Goal: Information Seeking & Learning: Compare options

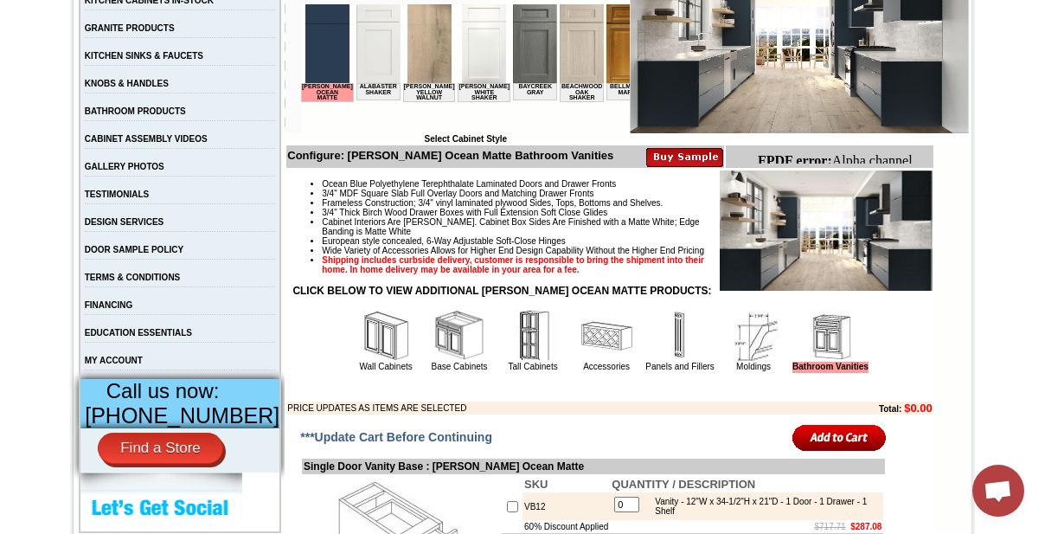
scroll to position [550, 0]
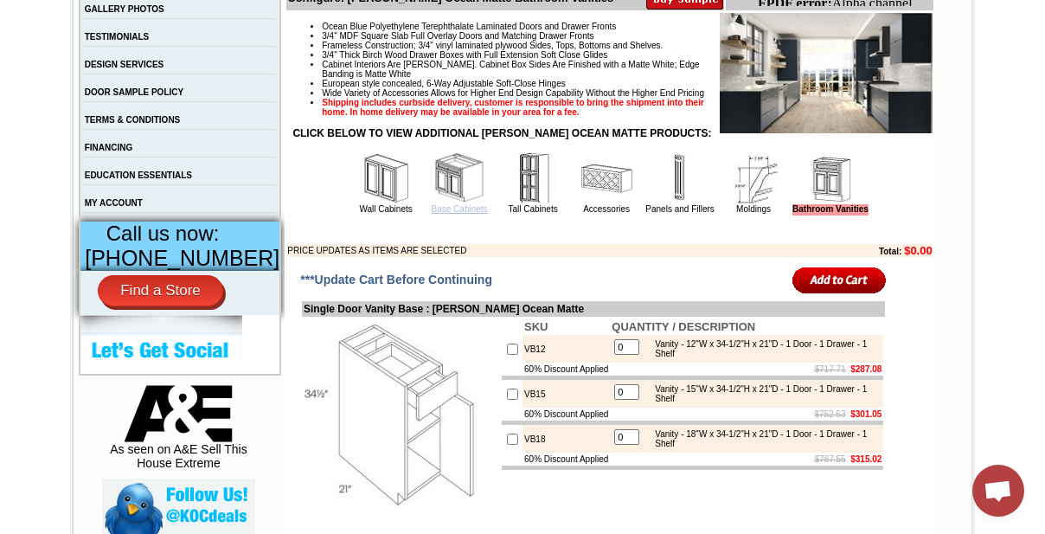
click at [432, 214] on link "Base Cabinets" at bounding box center [460, 209] width 56 height 10
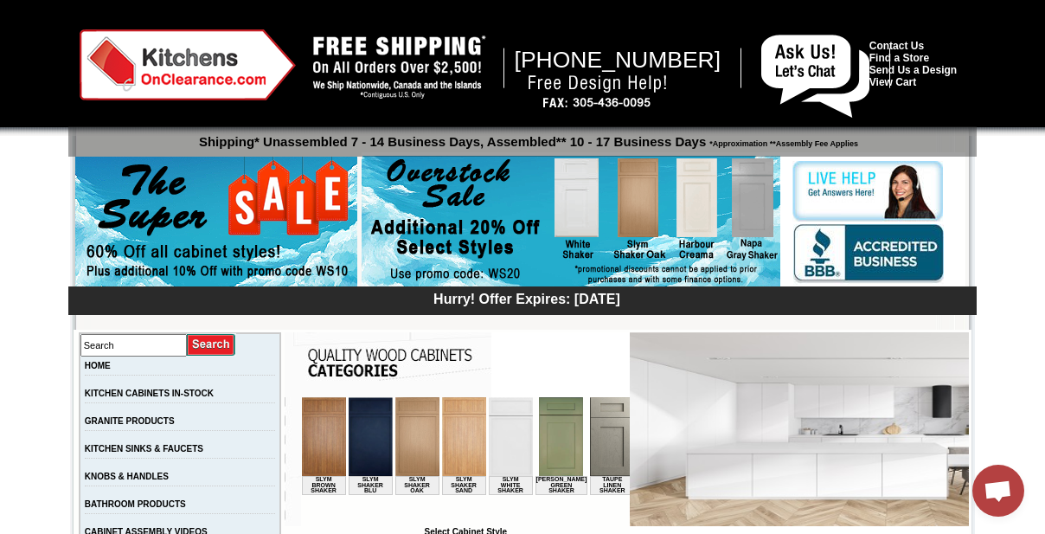
scroll to position [0, 2726]
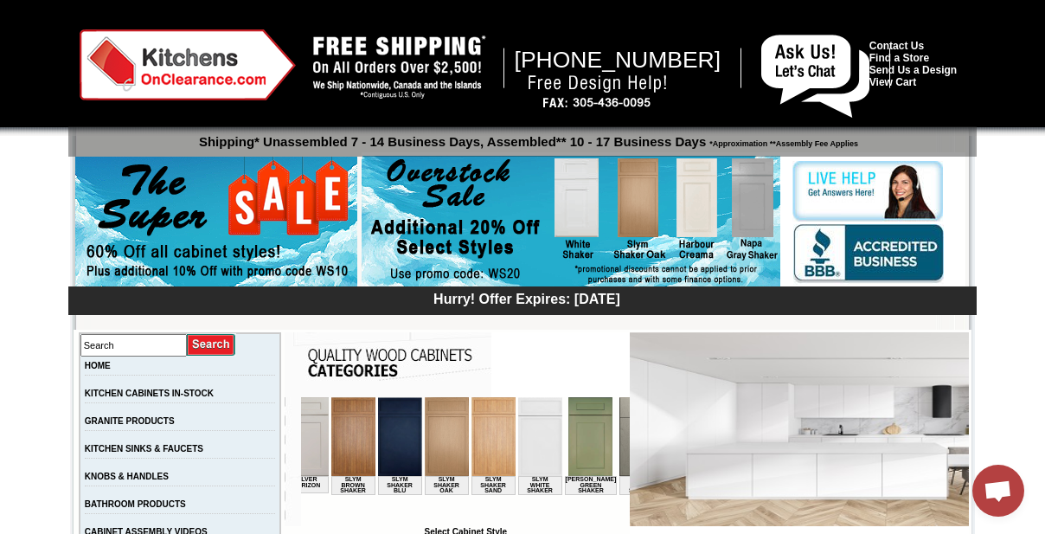
click at [666, 436] on img at bounding box center [688, 436] width 44 height 79
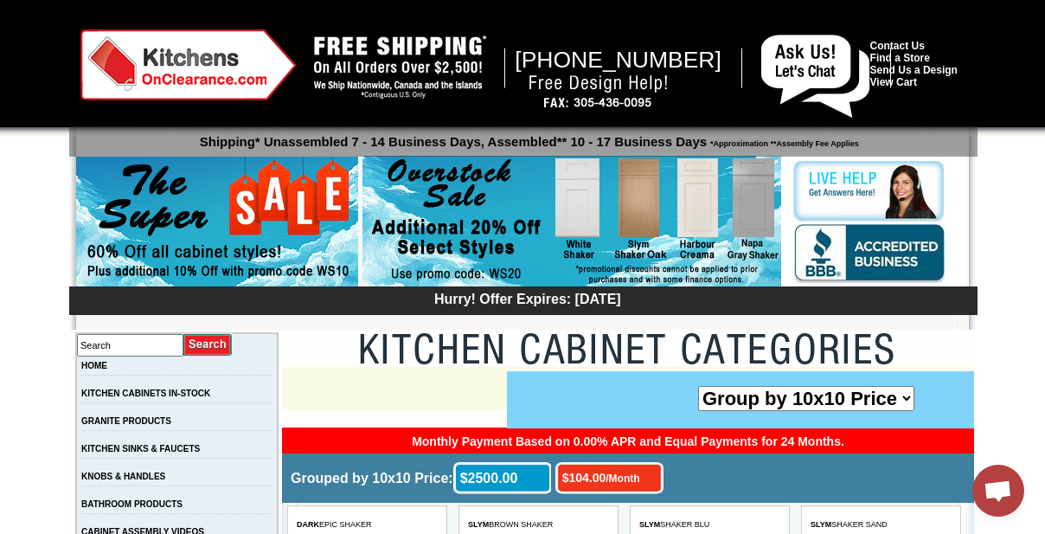
scroll to position [3930, 0]
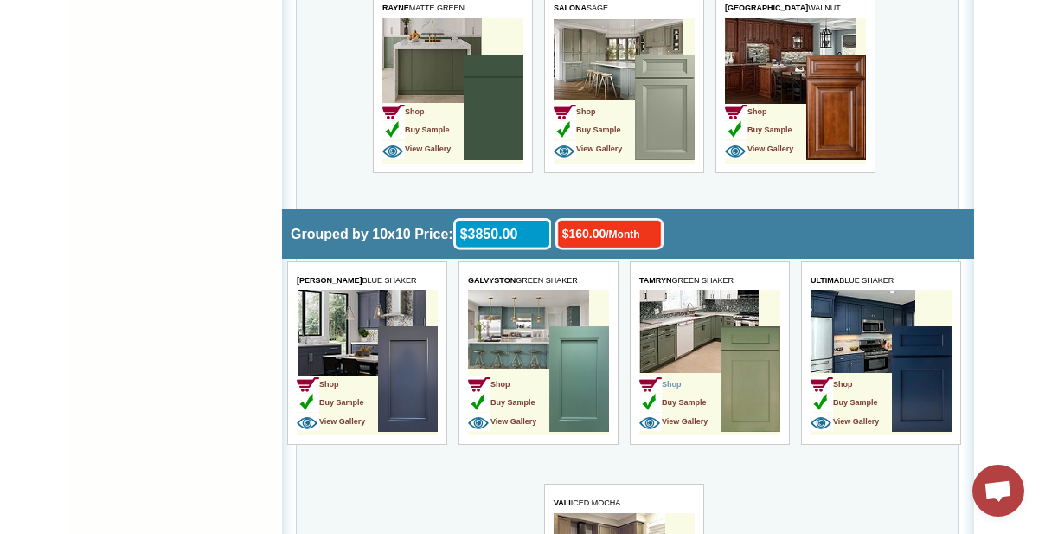
click at [675, 380] on span "Shop" at bounding box center [659, 384] width 42 height 9
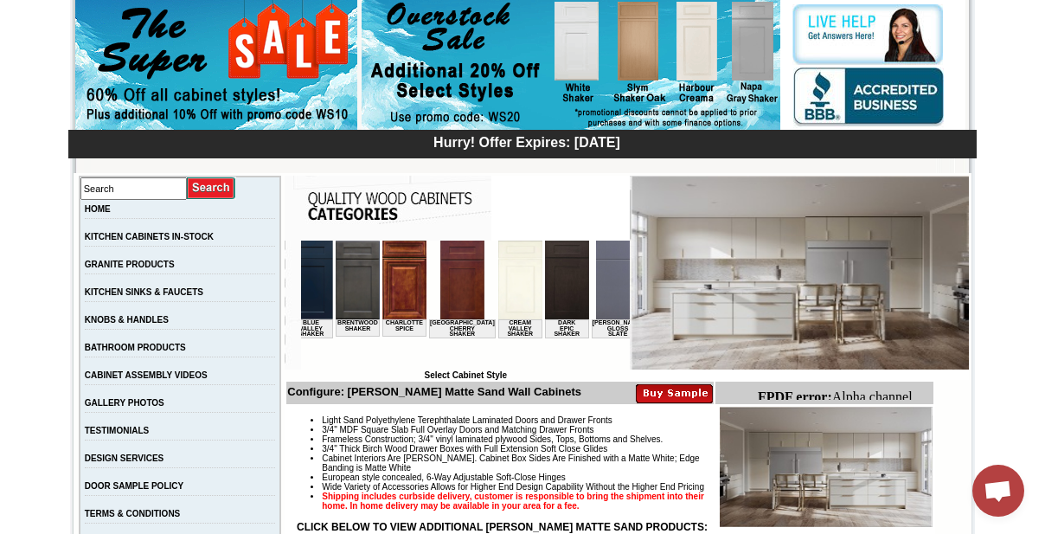
scroll to position [0, 714]
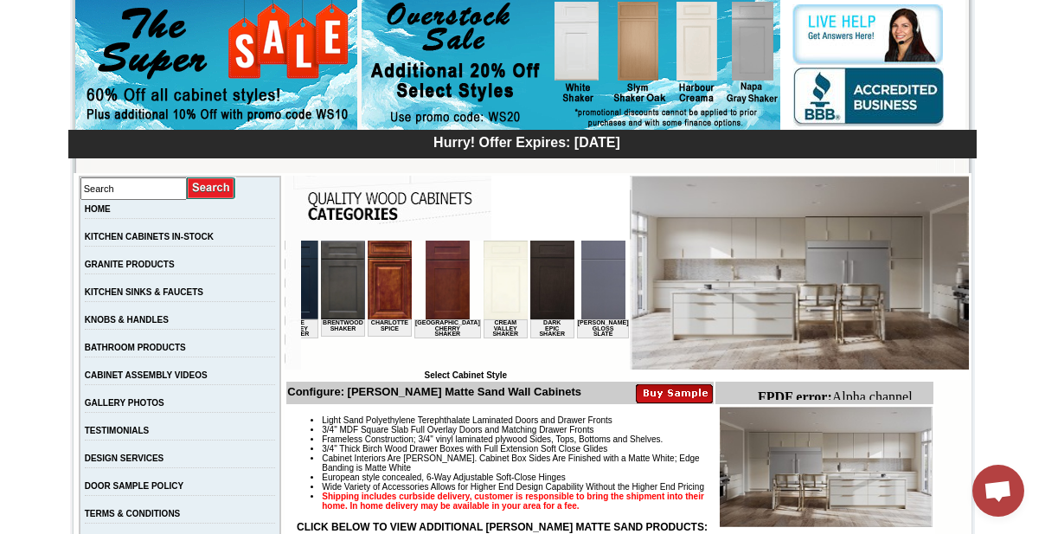
click at [483, 291] on img at bounding box center [505, 279] width 44 height 79
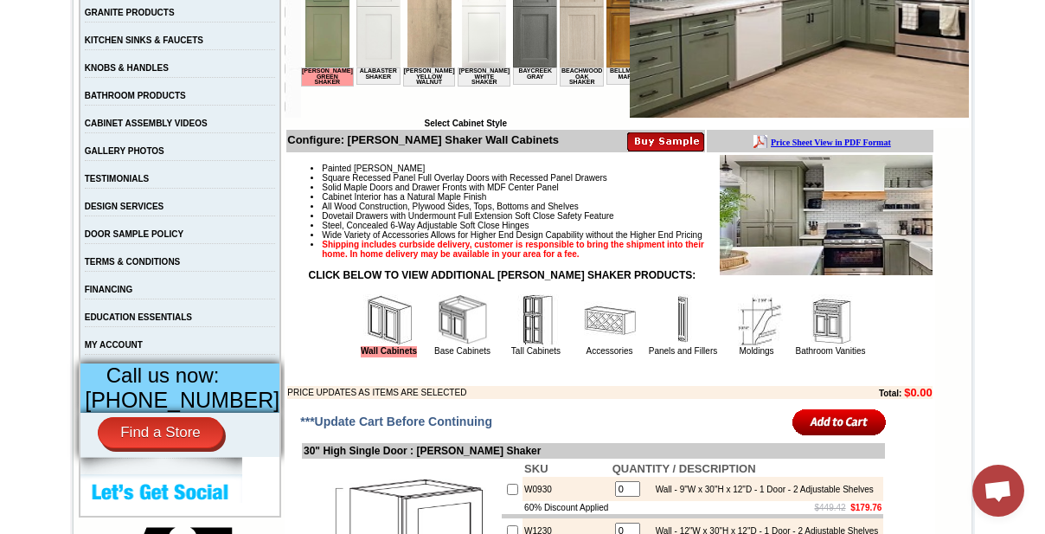
scroll to position [339, 0]
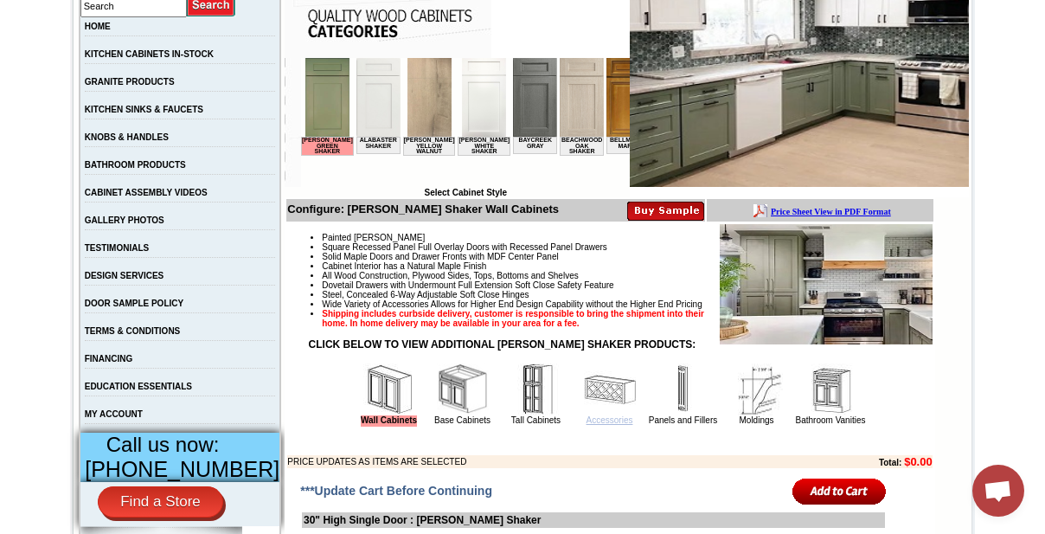
click at [586, 425] on link "Accessories" at bounding box center [609, 420] width 47 height 10
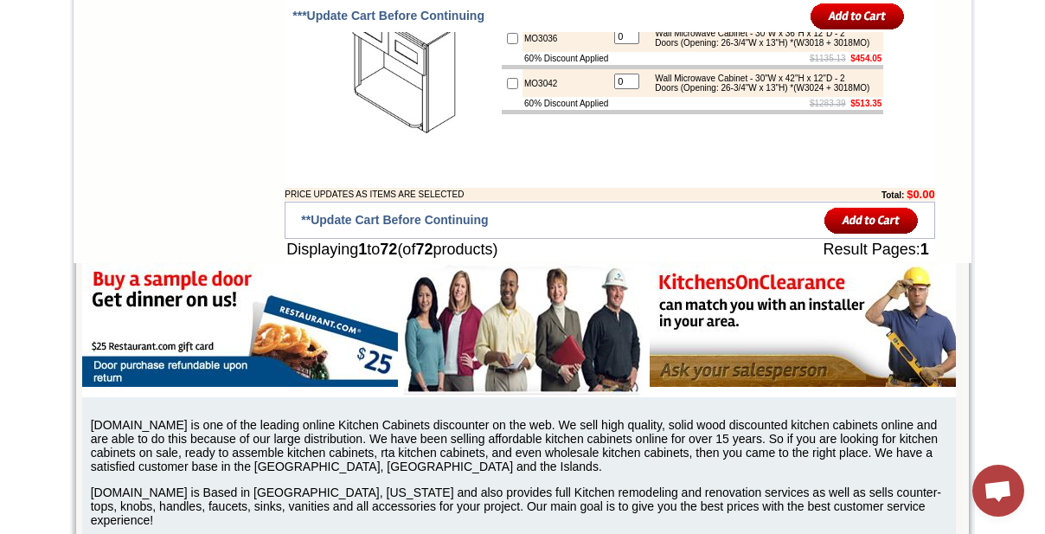
scroll to position [5214, 0]
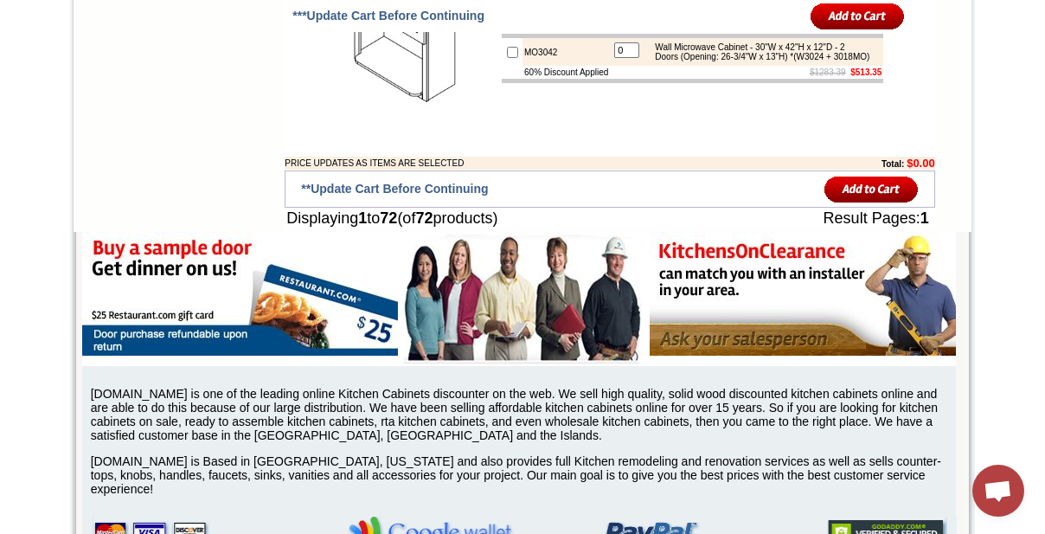
drag, startPoint x: 1049, startPoint y: 61, endPoint x: 1037, endPoint y: 464, distance: 402.3
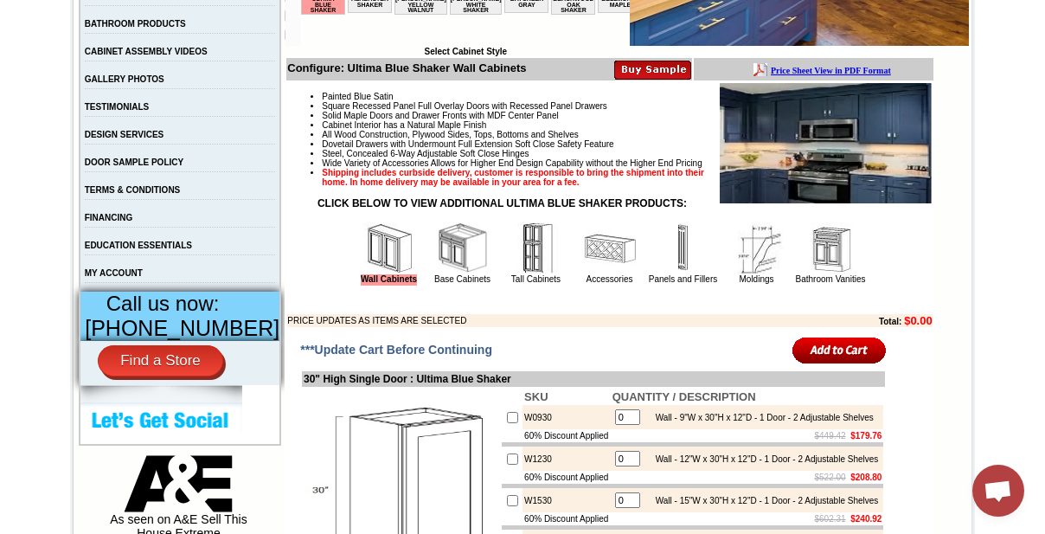
scroll to position [484, 0]
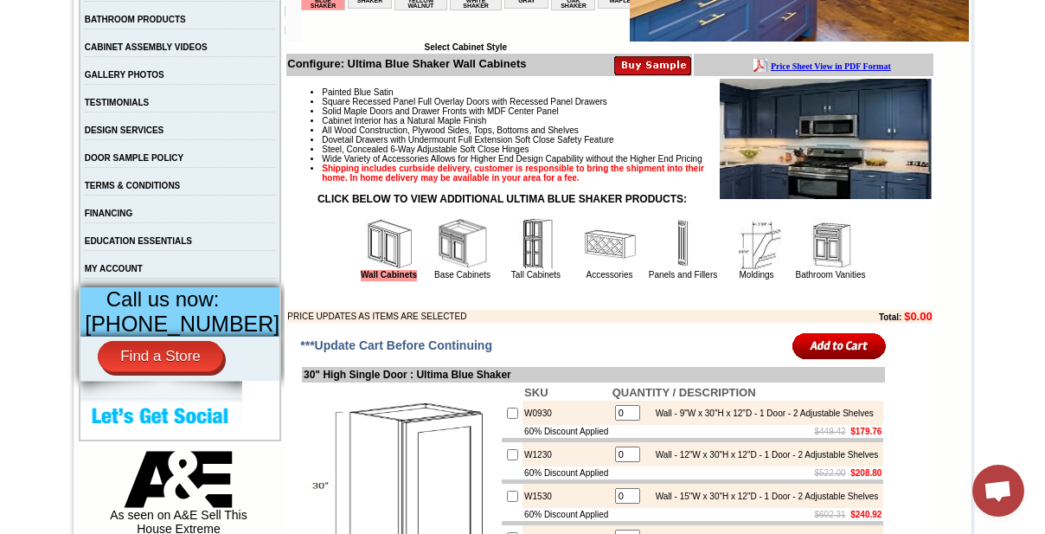
drag, startPoint x: 450, startPoint y: 299, endPoint x: 592, endPoint y: 345, distance: 149.1
click at [450, 279] on link "Base Cabinets" at bounding box center [462, 275] width 56 height 10
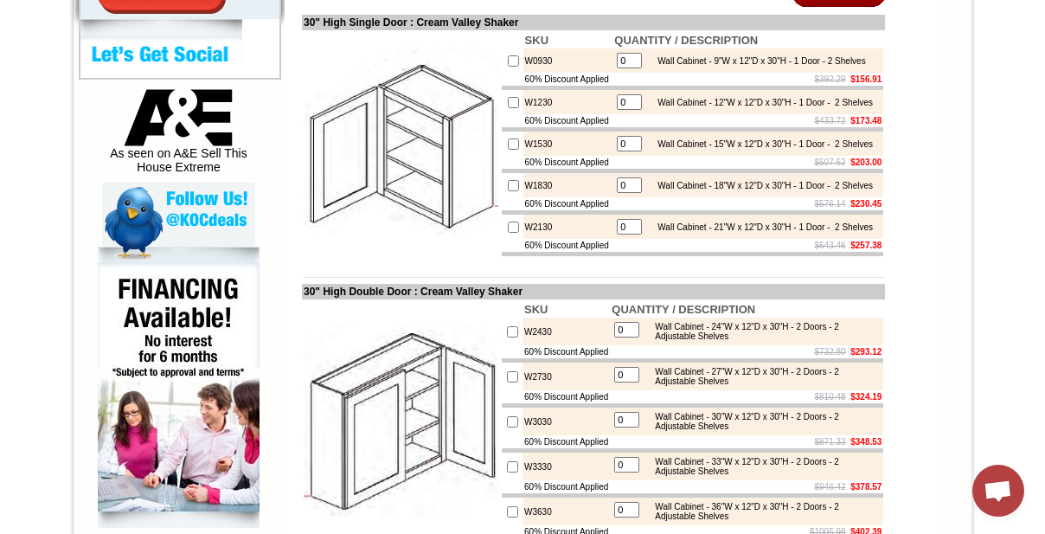
drag, startPoint x: 1050, startPoint y: 31, endPoint x: 851, endPoint y: 209, distance: 267.0
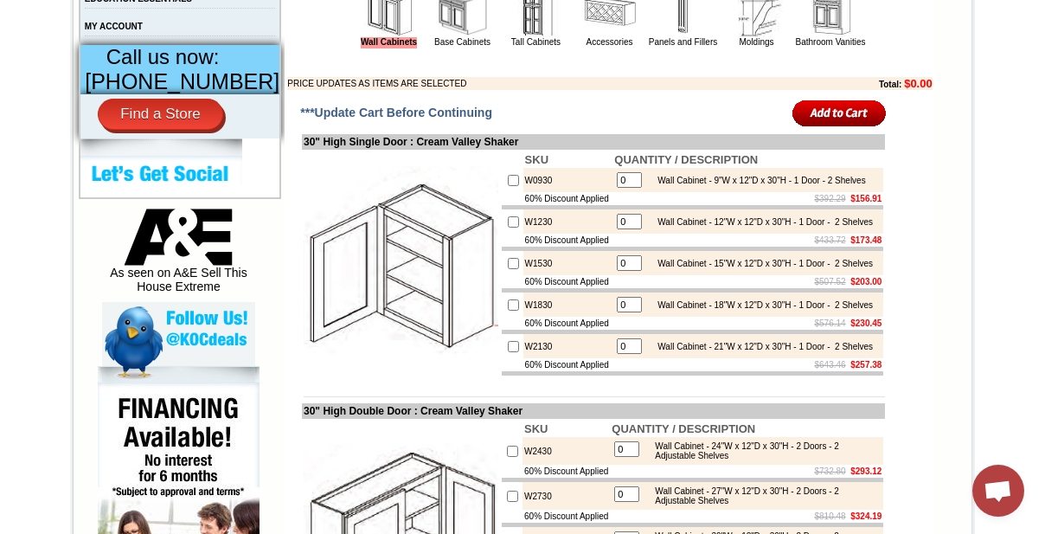
scroll to position [715, 0]
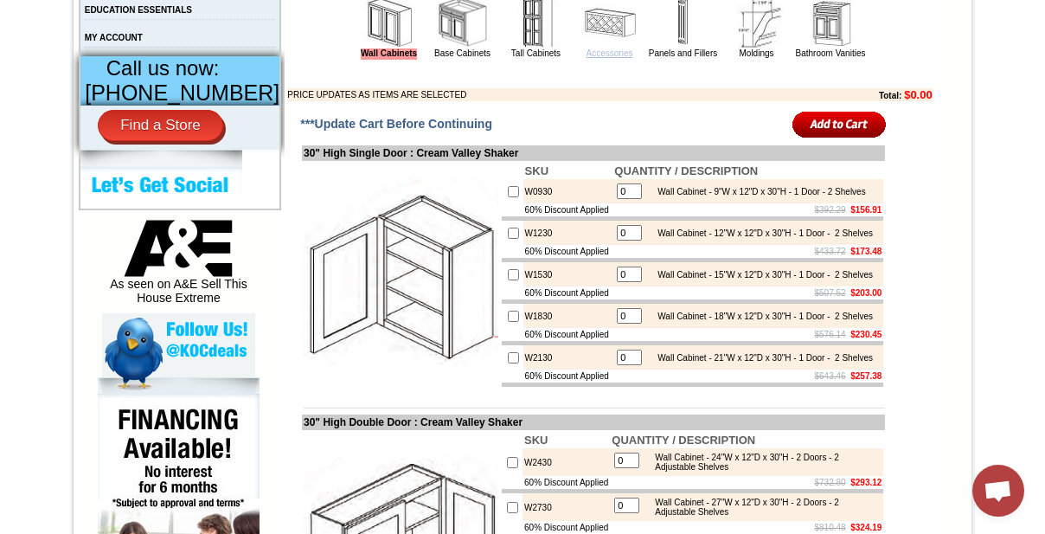
click at [599, 58] on link "Accessories" at bounding box center [609, 53] width 47 height 10
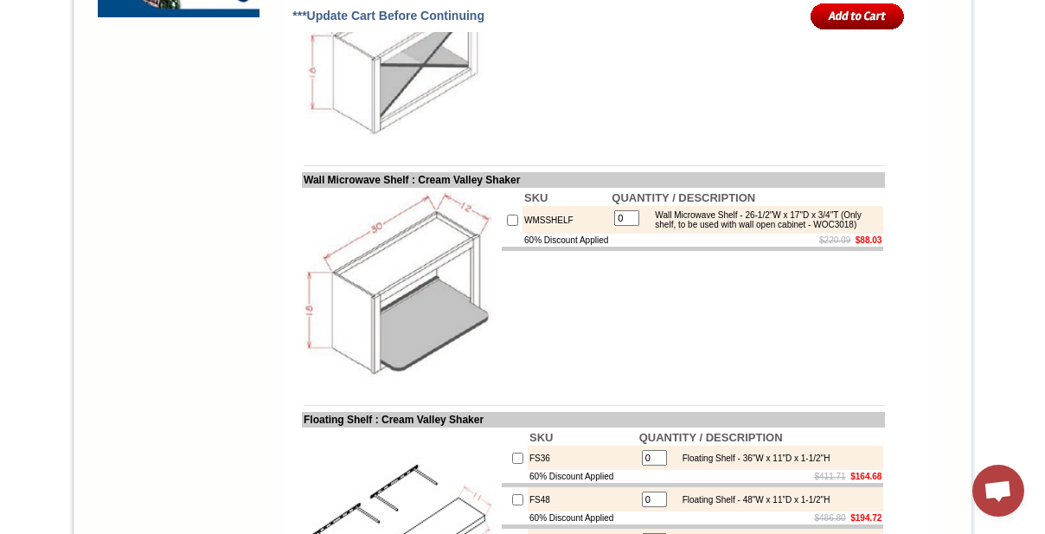
drag, startPoint x: 1049, startPoint y: 45, endPoint x: 914, endPoint y: 243, distance: 239.6
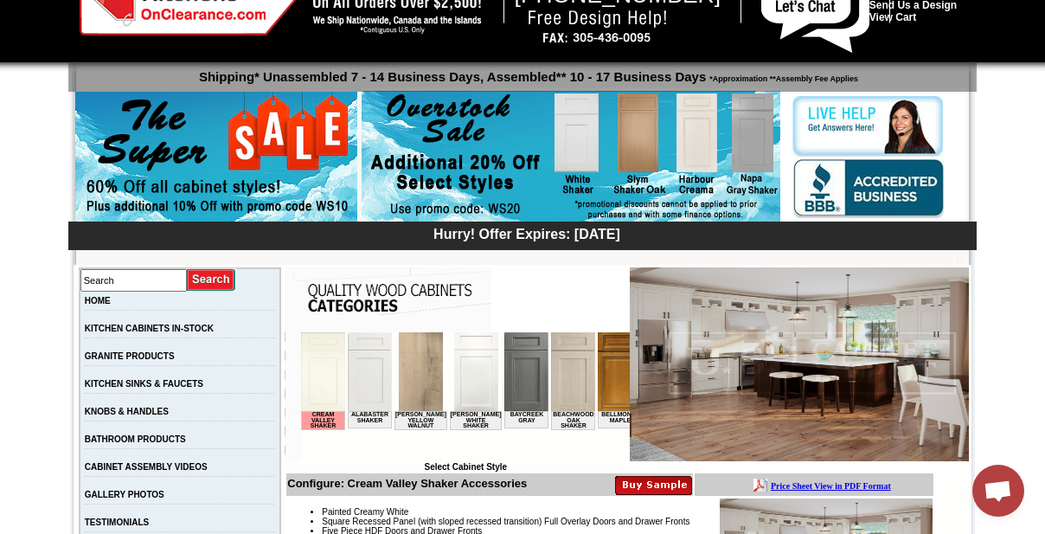
scroll to position [80, 0]
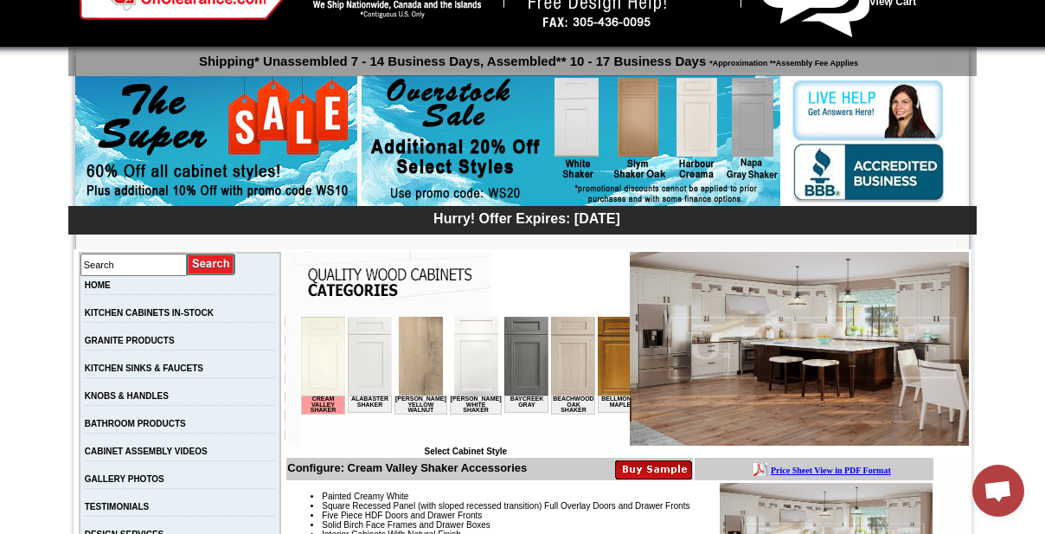
click at [566, 356] on img at bounding box center [573, 356] width 44 height 79
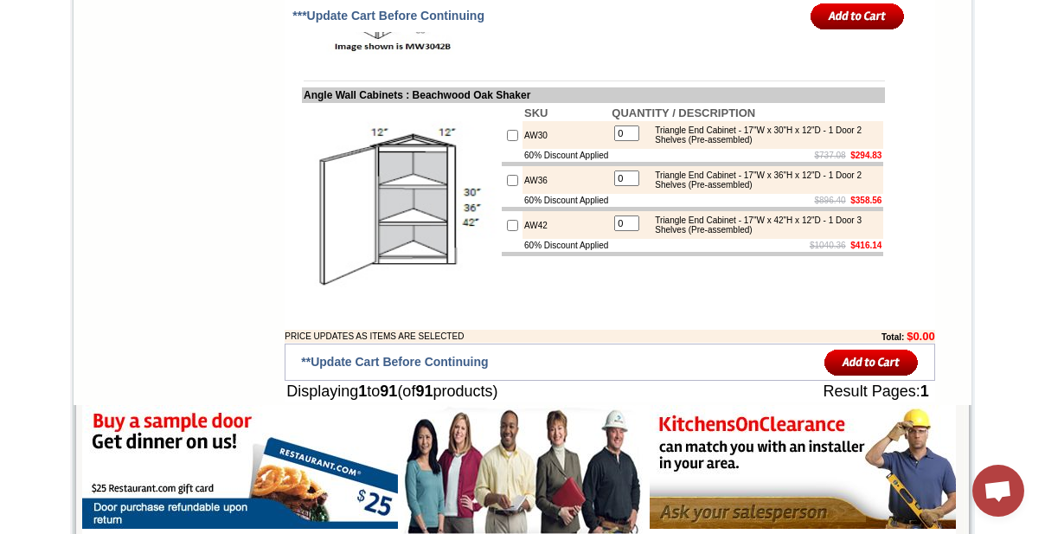
scroll to position [5805, 0]
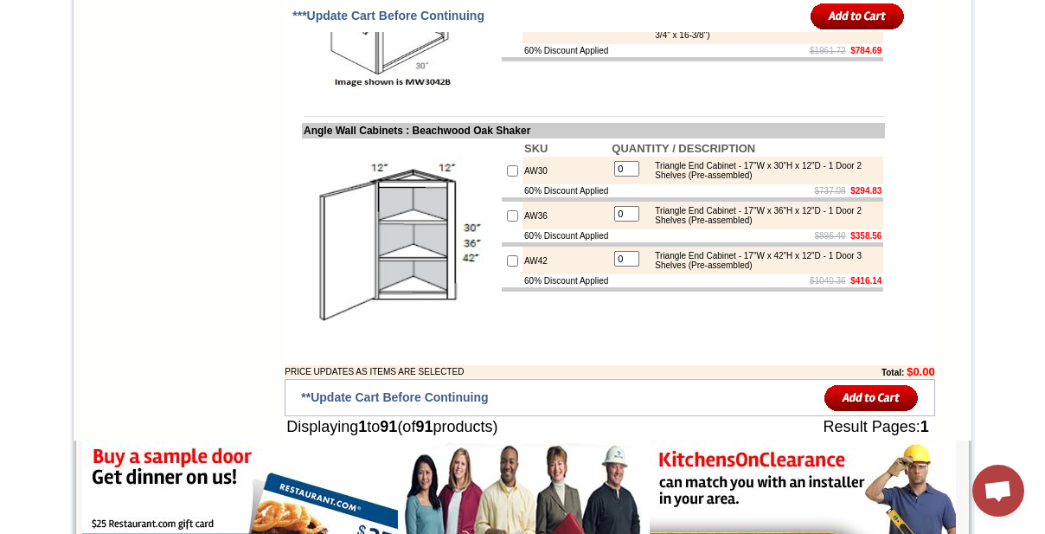
drag, startPoint x: 1049, startPoint y: 61, endPoint x: 996, endPoint y: 453, distance: 395.3
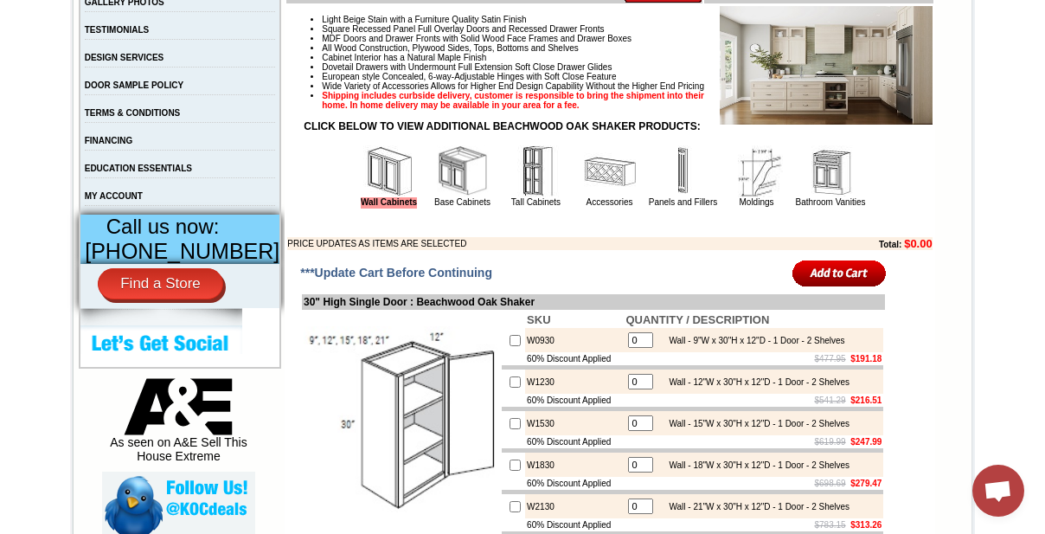
scroll to position [548, 0]
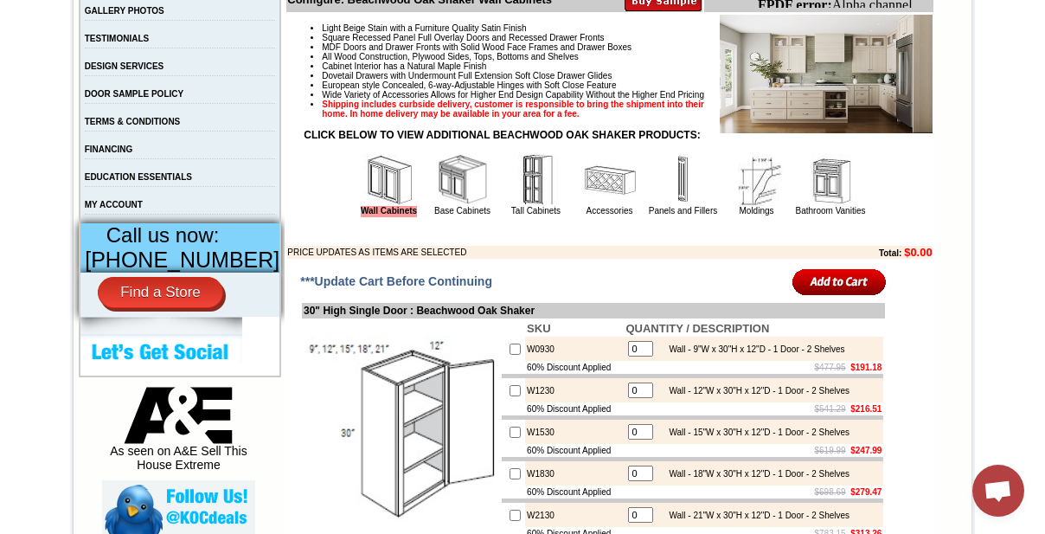
drag, startPoint x: 596, startPoint y: 235, endPoint x: 723, endPoint y: 259, distance: 129.4
click at [597, 215] on link "Accessories" at bounding box center [609, 211] width 47 height 10
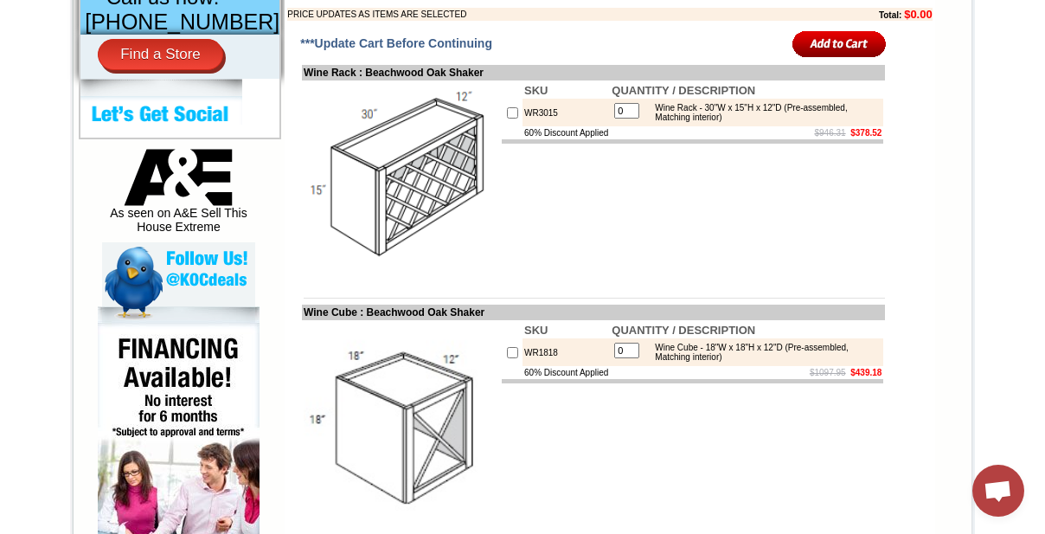
scroll to position [427, 0]
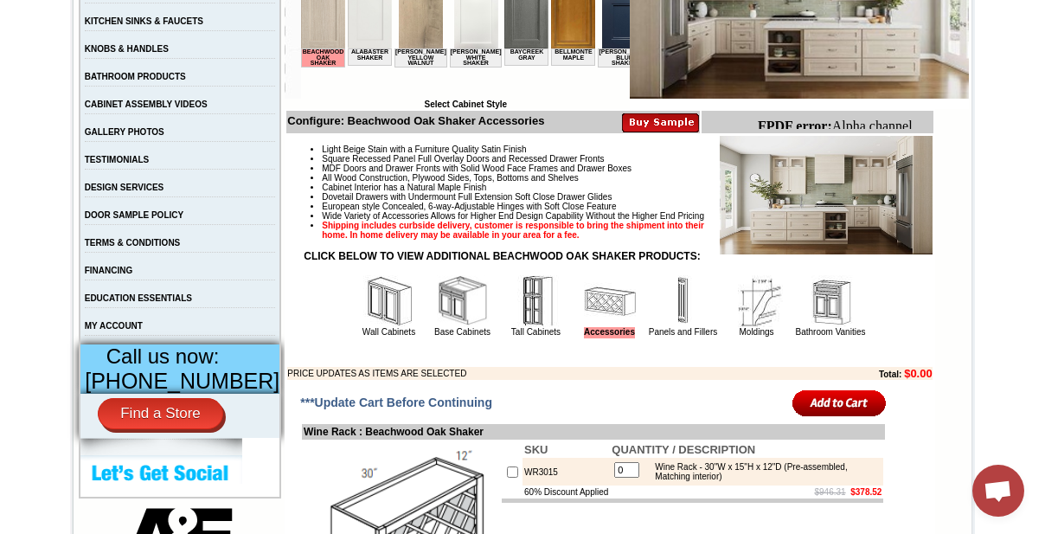
drag, startPoint x: 1047, startPoint y: 35, endPoint x: 1056, endPoint y: 43, distance: 11.6
drag, startPoint x: 465, startPoint y: 355, endPoint x: 681, endPoint y: 420, distance: 226.0
click at [465, 336] on link "Base Cabinets" at bounding box center [462, 332] width 56 height 10
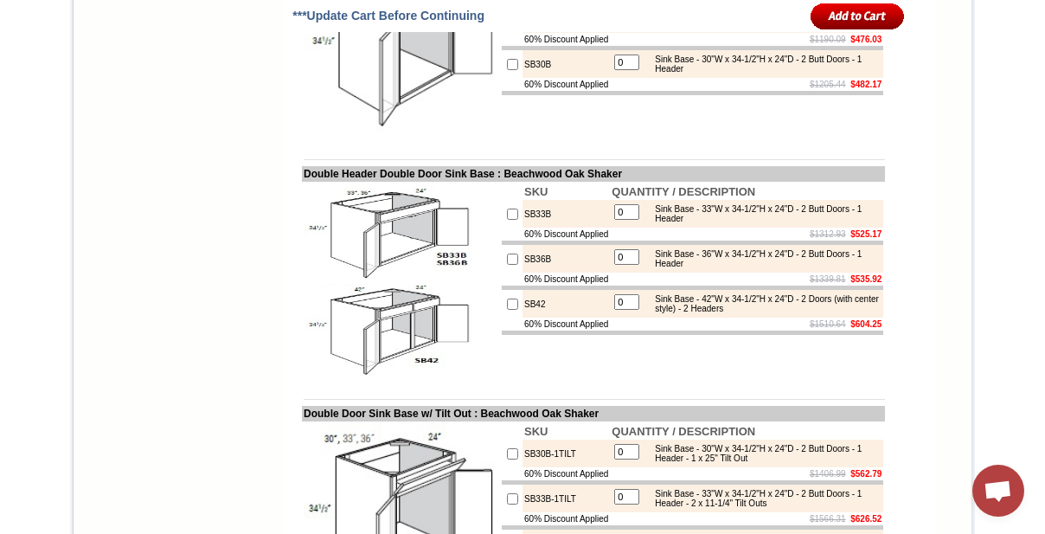
drag, startPoint x: 1052, startPoint y: 28, endPoint x: 690, endPoint y: 355, distance: 488.0
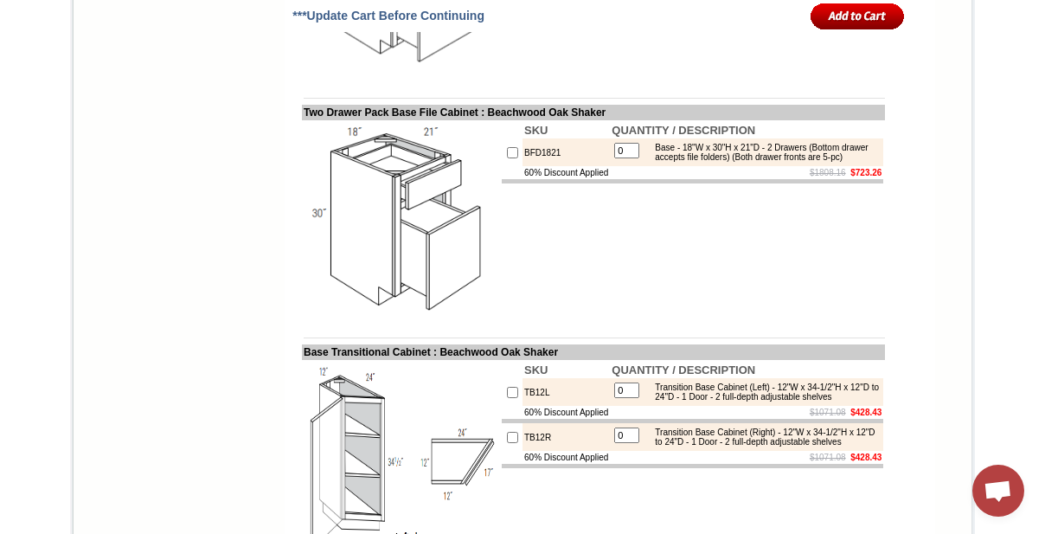
scroll to position [10507, 0]
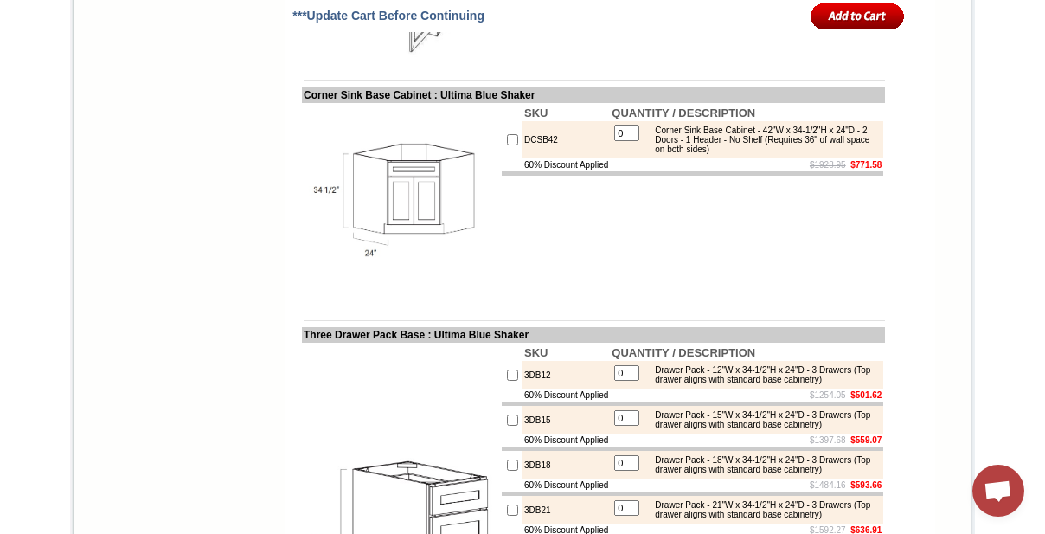
scroll to position [1989, 0]
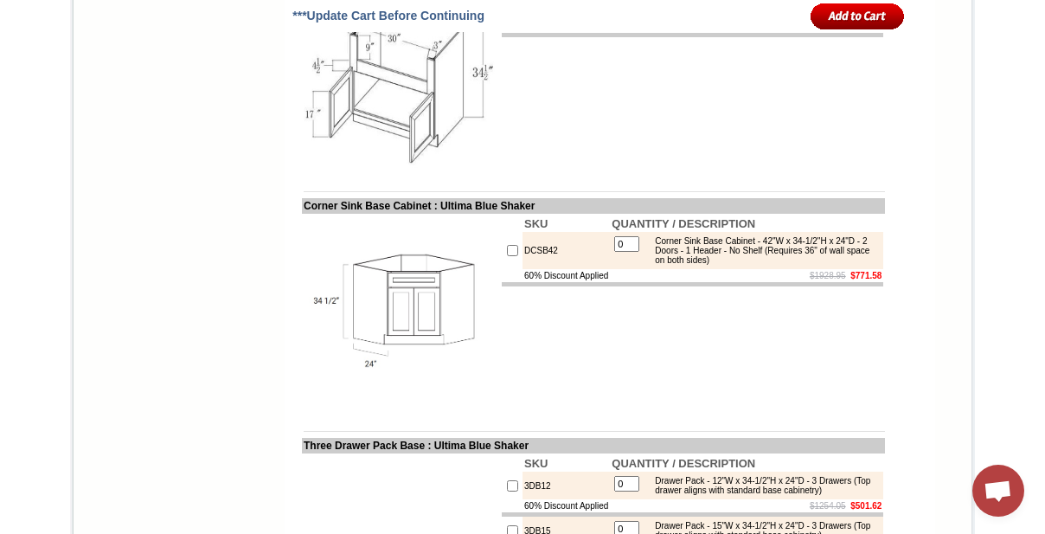
drag, startPoint x: 1052, startPoint y: 50, endPoint x: 1047, endPoint y: 253, distance: 202.4
click at [1045, 253] on html "[PHONE_NUMBER] Contact Us Find a Store Send Us a Design View Cart Shipping* Una…" at bounding box center [522, 498] width 1045 height 4975
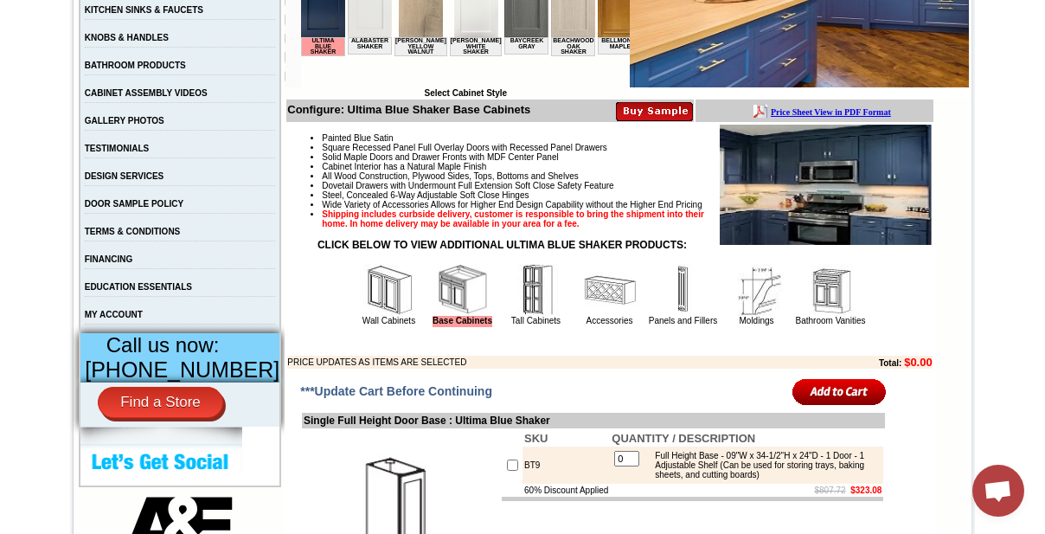
scroll to position [419, 0]
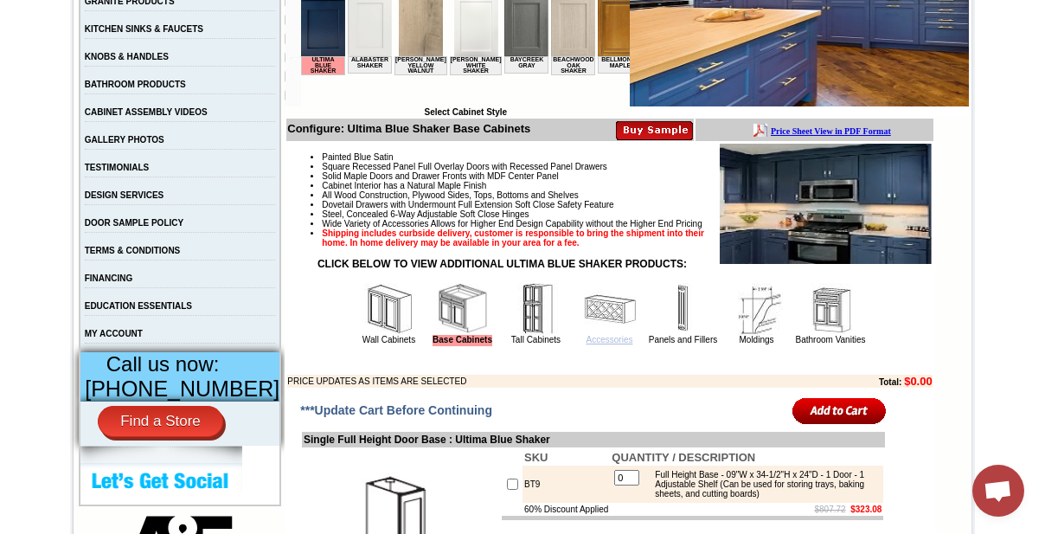
click at [606, 344] on link "Accessories" at bounding box center [609, 340] width 47 height 10
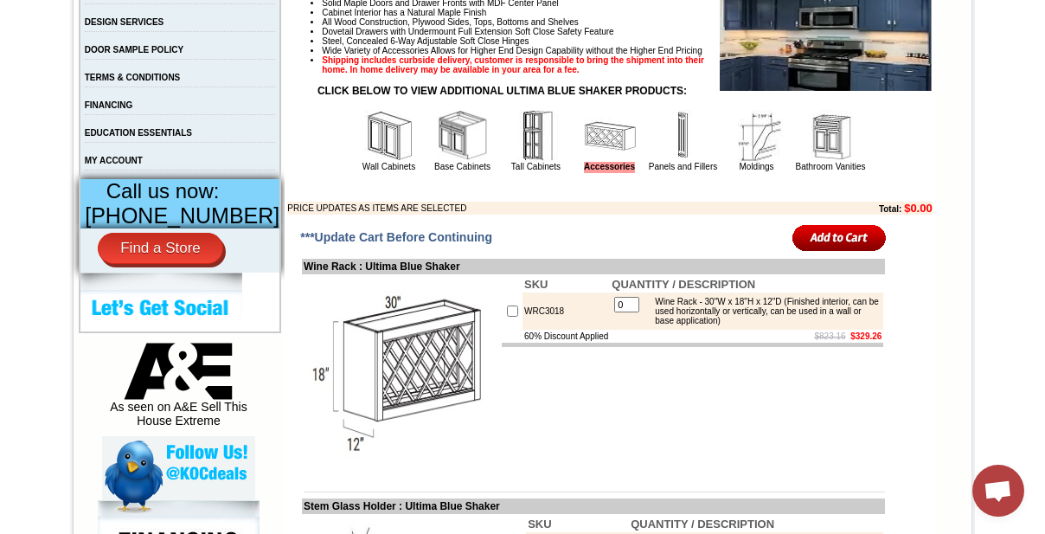
scroll to position [599, 0]
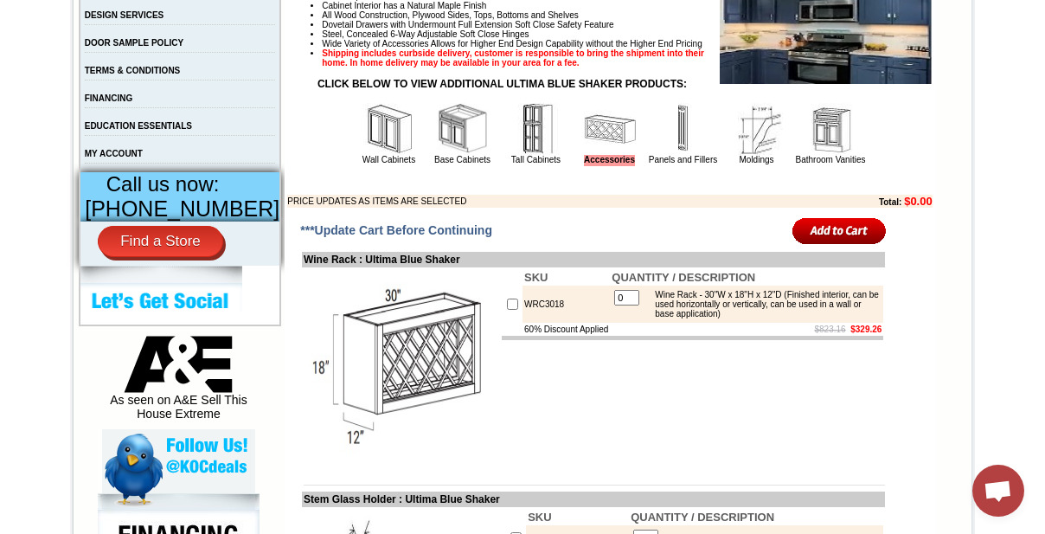
drag, startPoint x: 369, startPoint y: 182, endPoint x: 510, endPoint y: 226, distance: 147.7
click at [369, 164] on link "Wall Cabinets" at bounding box center [388, 160] width 53 height 10
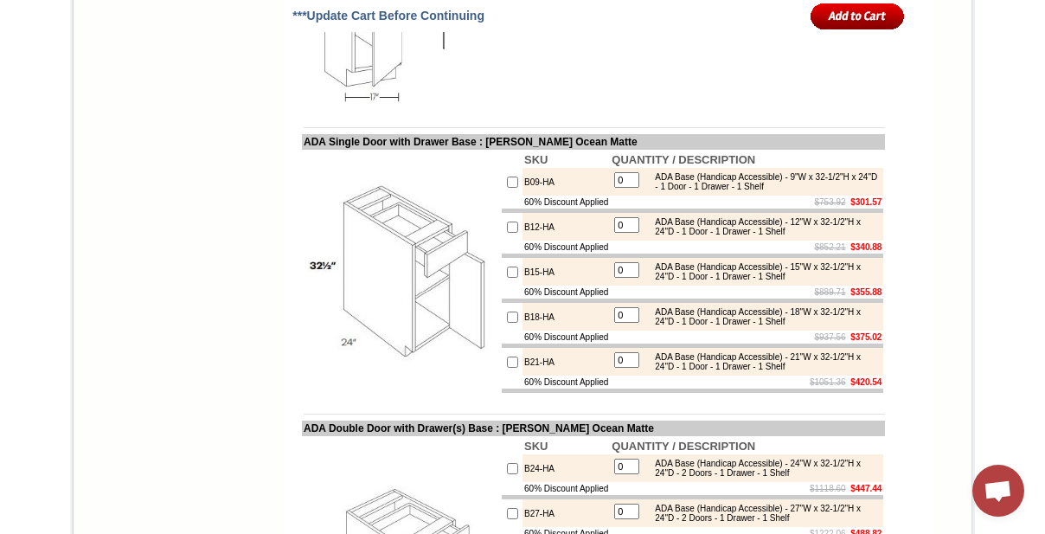
scroll to position [10306, 0]
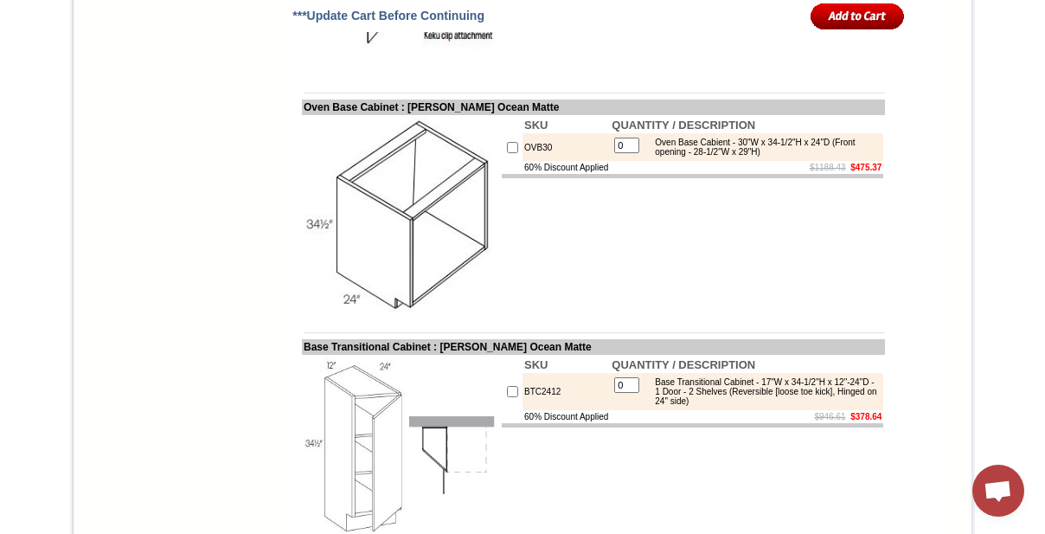
scroll to position [9755, 0]
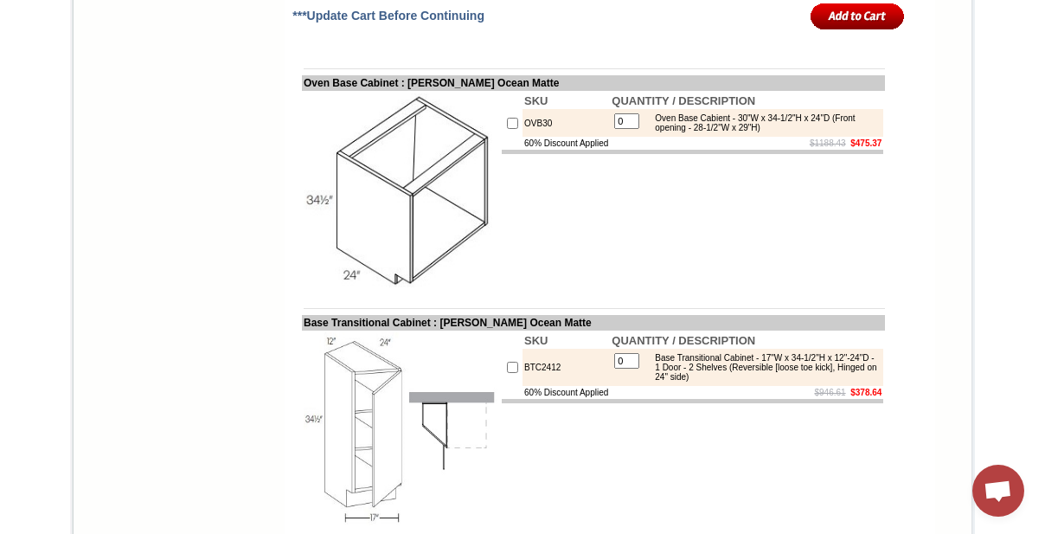
drag, startPoint x: 771, startPoint y: 314, endPoint x: 846, endPoint y: 316, distance: 75.3
copy div "(Front Opening -"
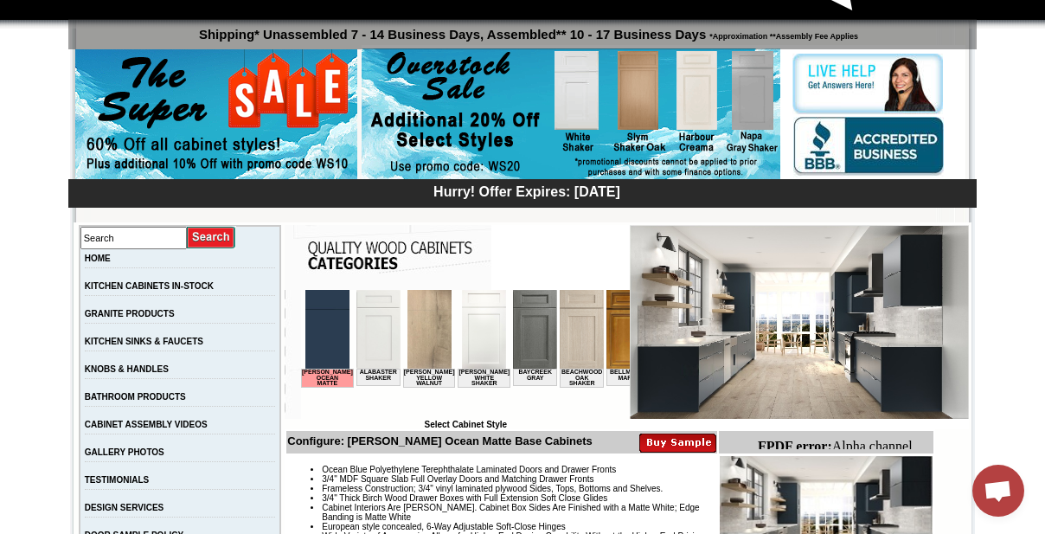
scroll to position [343, 0]
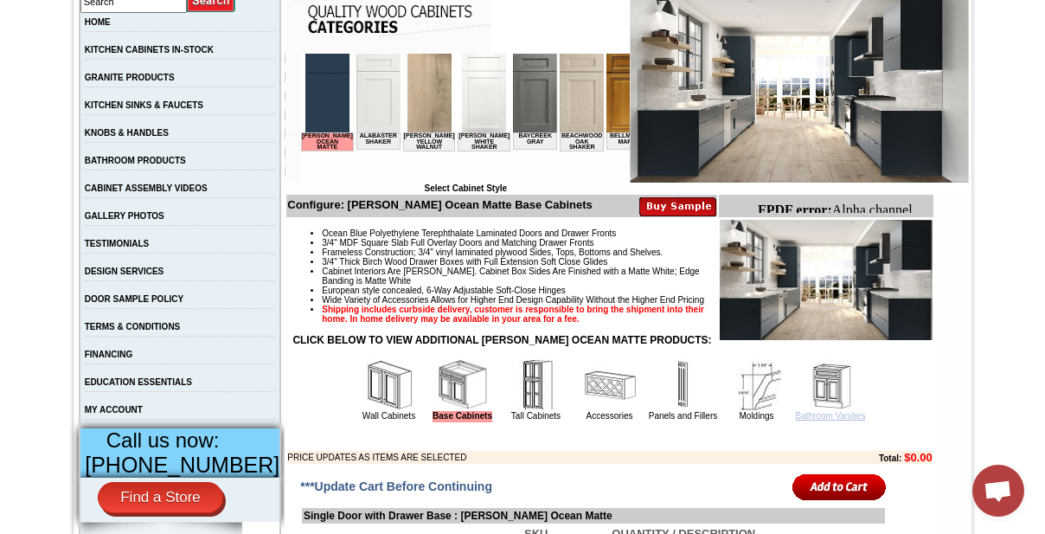
click at [800, 420] on link "Bathroom Vanities" at bounding box center [831, 416] width 70 height 10
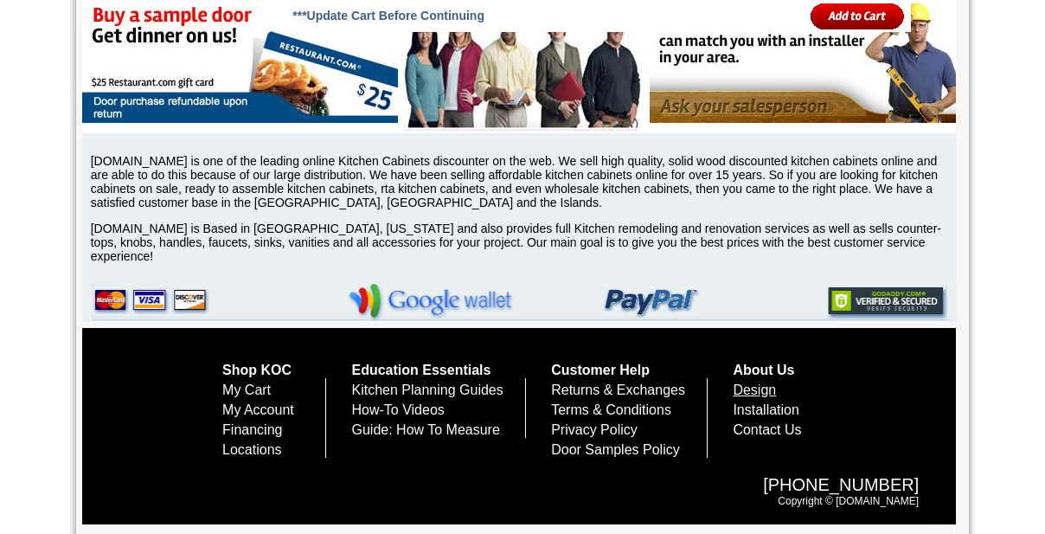
scroll to position [5726, 0]
drag, startPoint x: 1052, startPoint y: 45, endPoint x: 771, endPoint y: 390, distance: 445.1
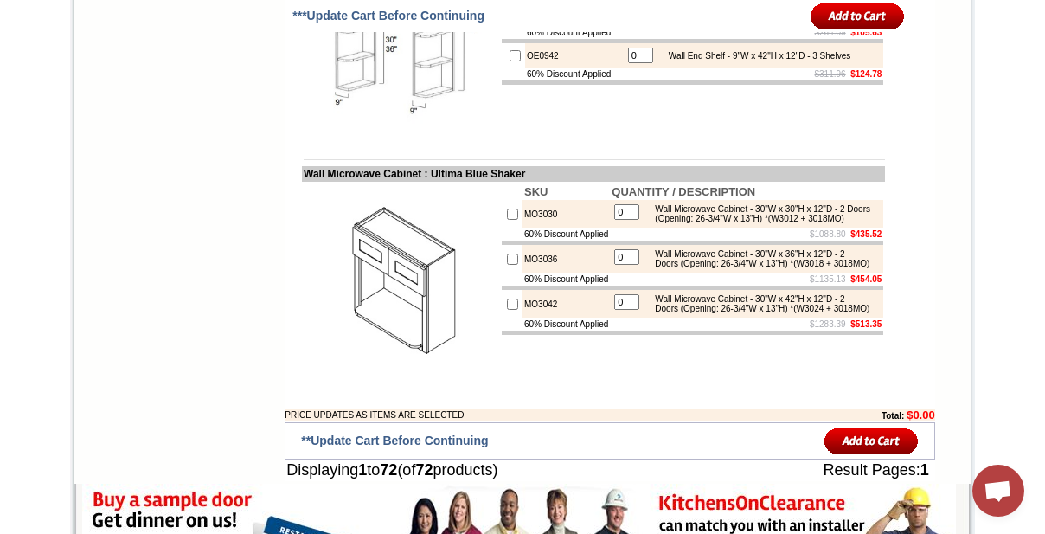
scroll to position [5182, 0]
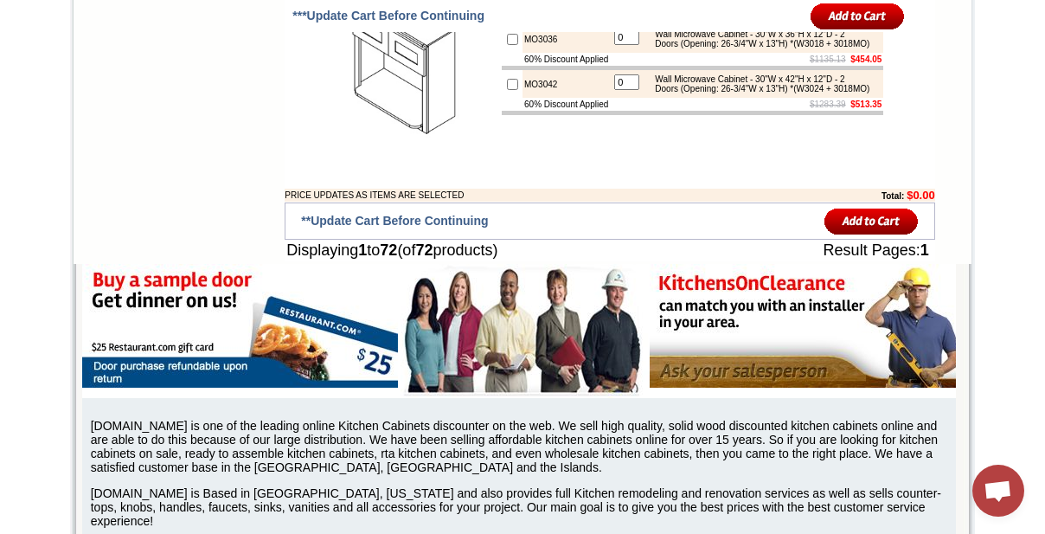
drag, startPoint x: 816, startPoint y: 274, endPoint x: 697, endPoint y: 283, distance: 119.7
drag, startPoint x: 655, startPoint y: 262, endPoint x: 695, endPoint y: 287, distance: 47.8
copy div "Wall Microwave Cabinet - 30"W x 30"H x 12"D - 2 Doors (Opening: 26-3/4"W x 13"H…"
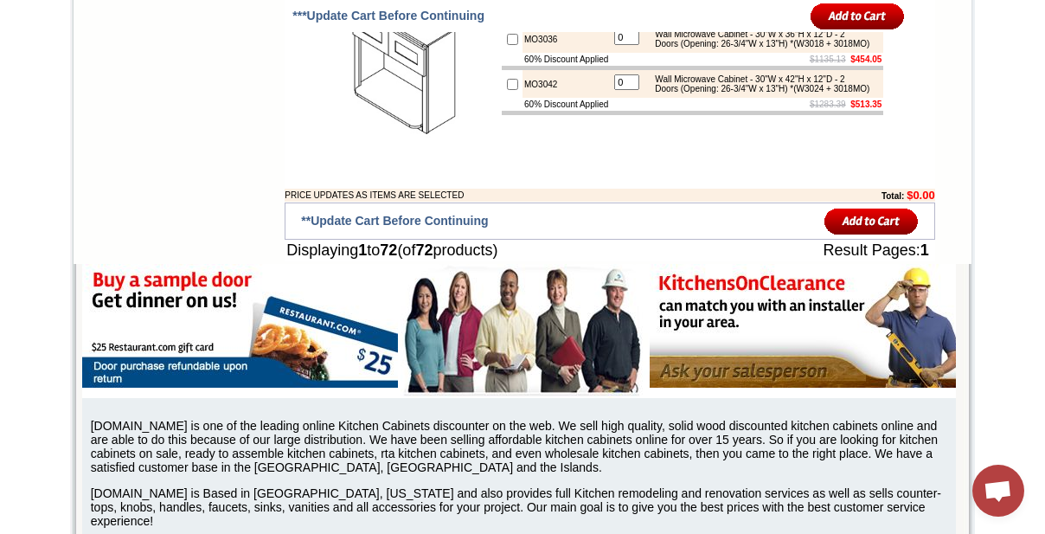
drag, startPoint x: 529, startPoint y: 276, endPoint x: 509, endPoint y: 273, distance: 20.9
copy td "MO30"
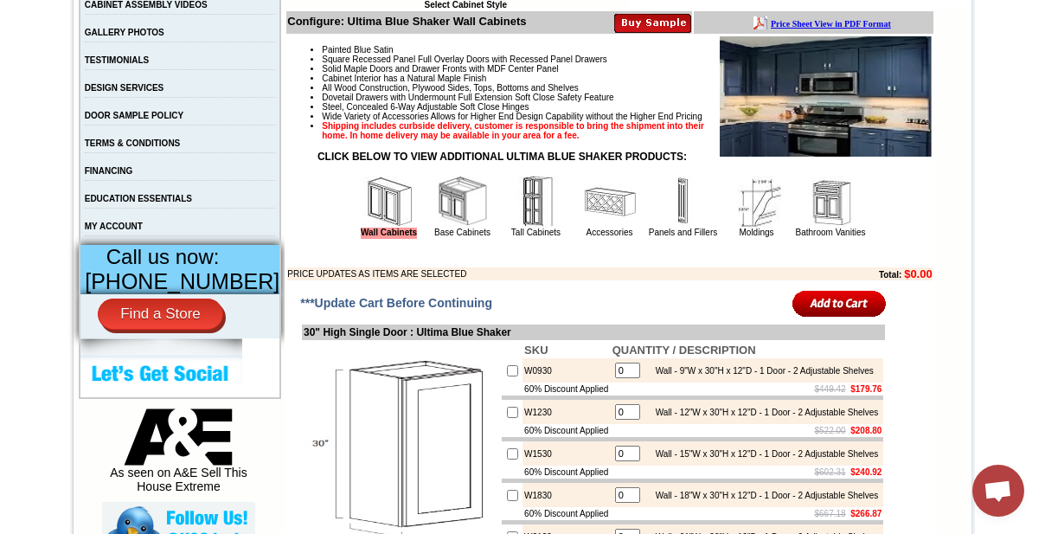
scroll to position [401, 0]
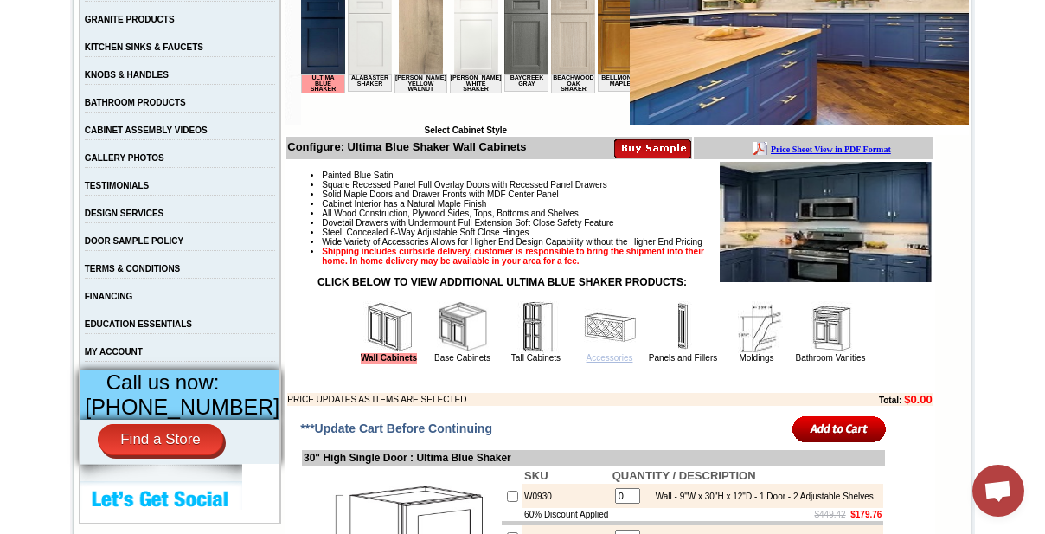
click at [589, 362] on link "Accessories" at bounding box center [609, 358] width 47 height 10
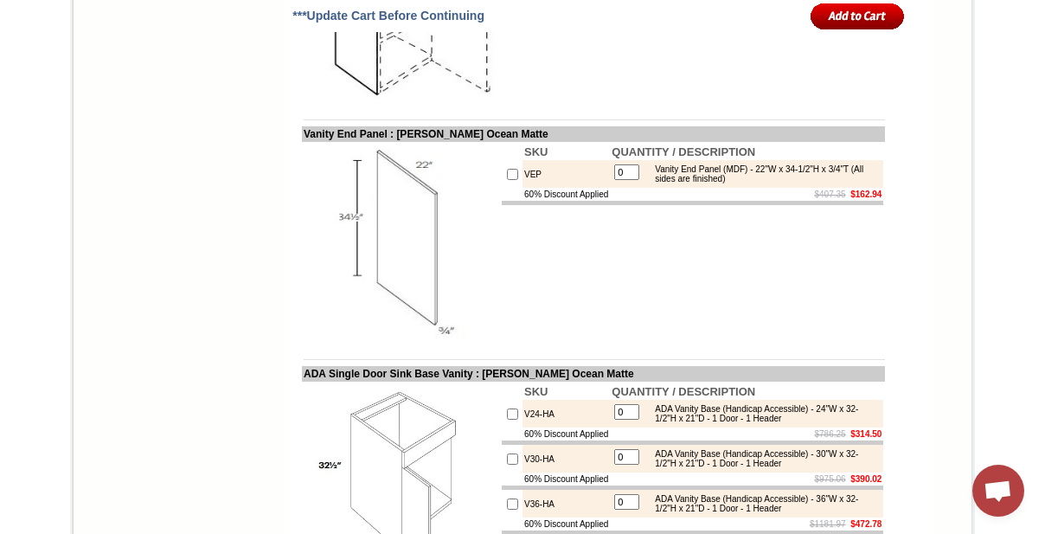
scroll to position [2748, 0]
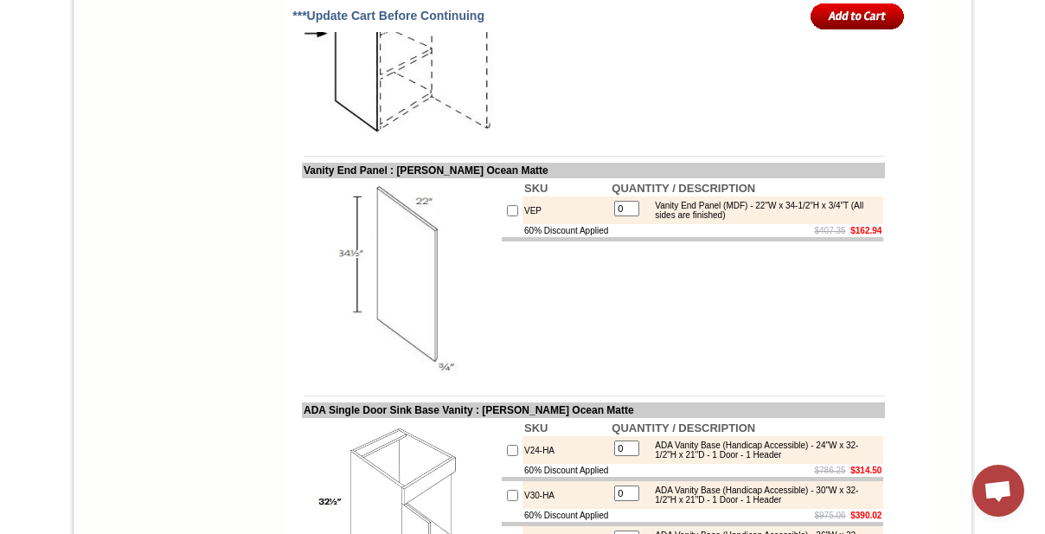
drag, startPoint x: 1046, startPoint y: 154, endPoint x: 1015, endPoint y: 342, distance: 191.1
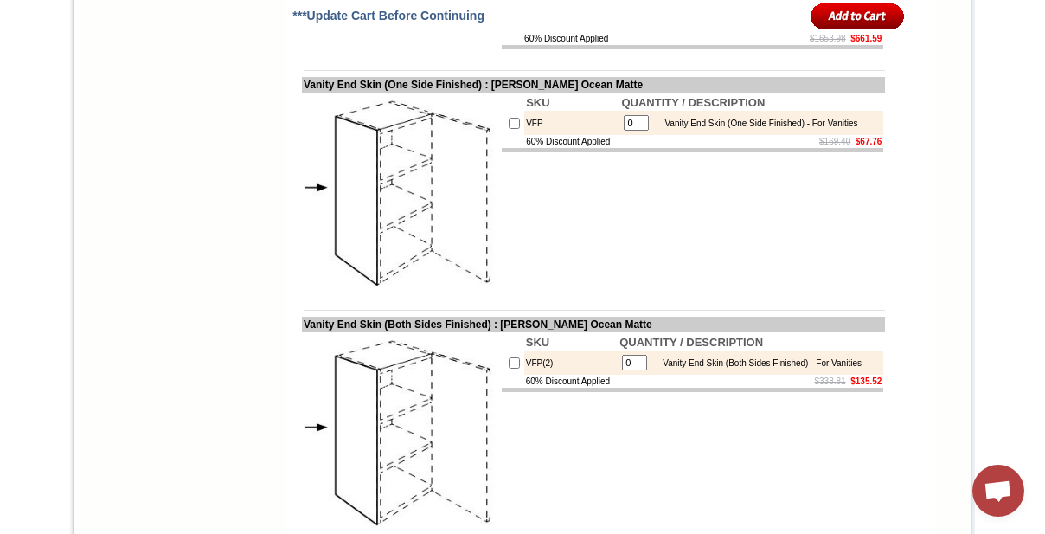
scroll to position [2198, 0]
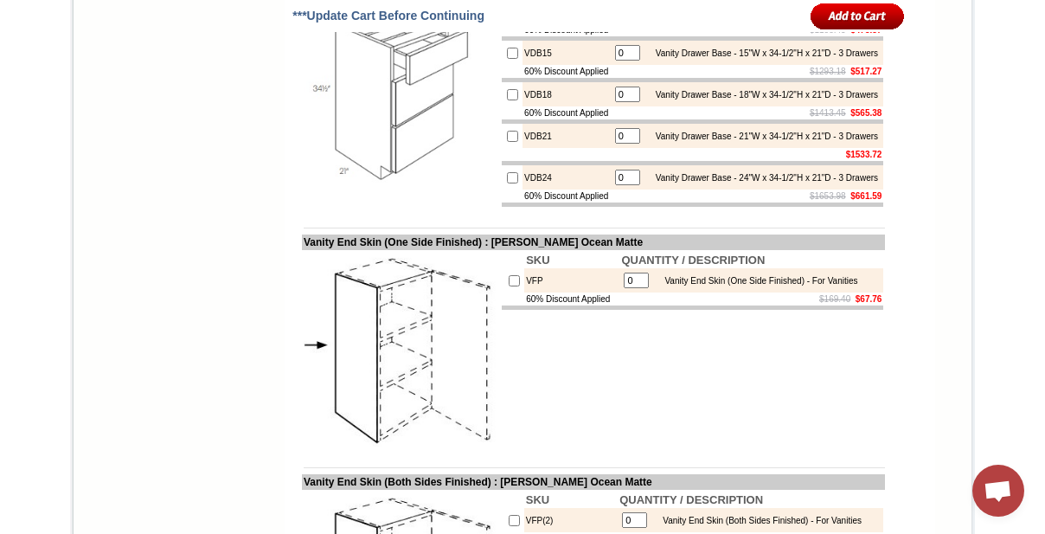
click at [523, 148] on td "VDB21" at bounding box center [566, 136] width 88 height 24
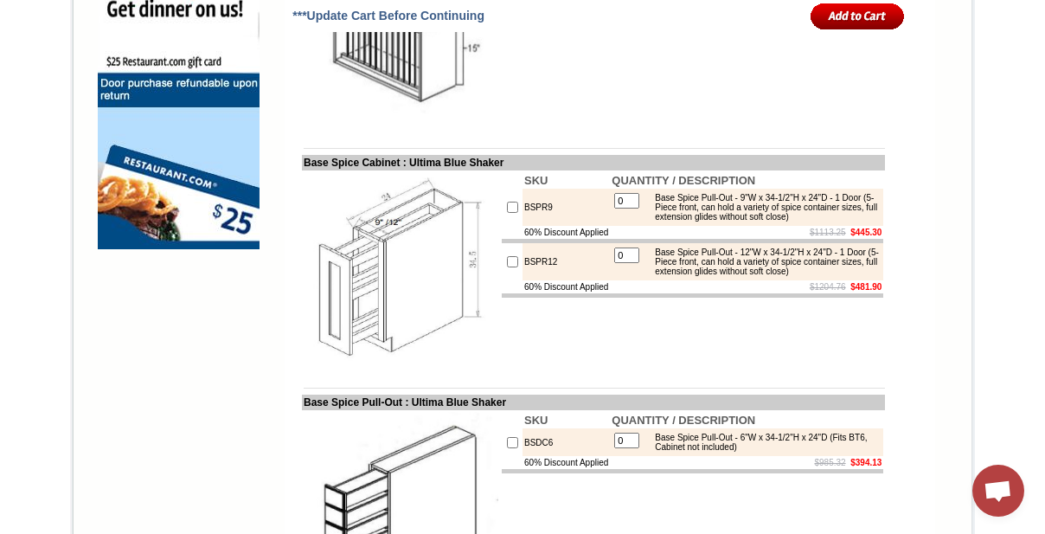
scroll to position [1100, 0]
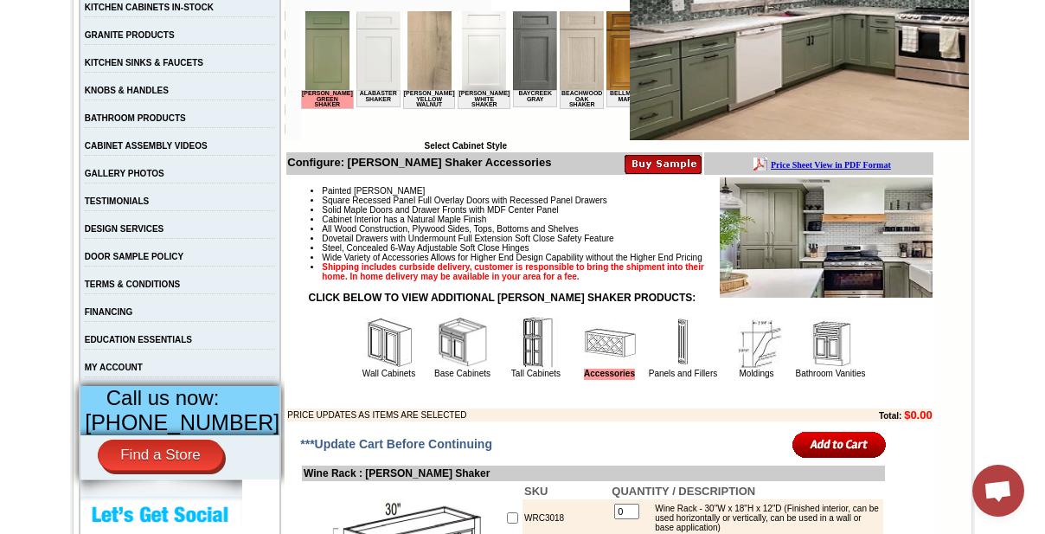
scroll to position [490, 0]
